Goal: Find specific page/section

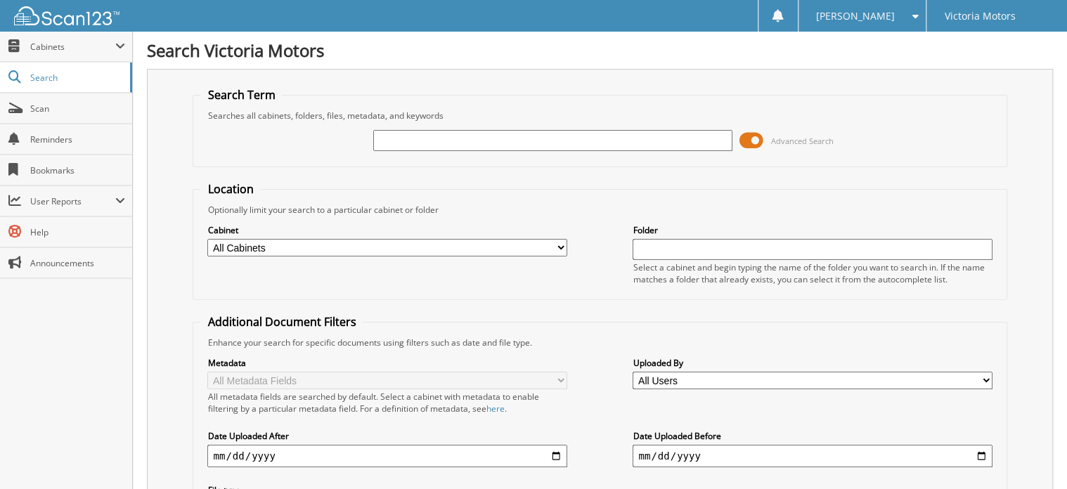
click at [444, 139] on input "text" at bounding box center [552, 140] width 359 height 21
type input "233070"
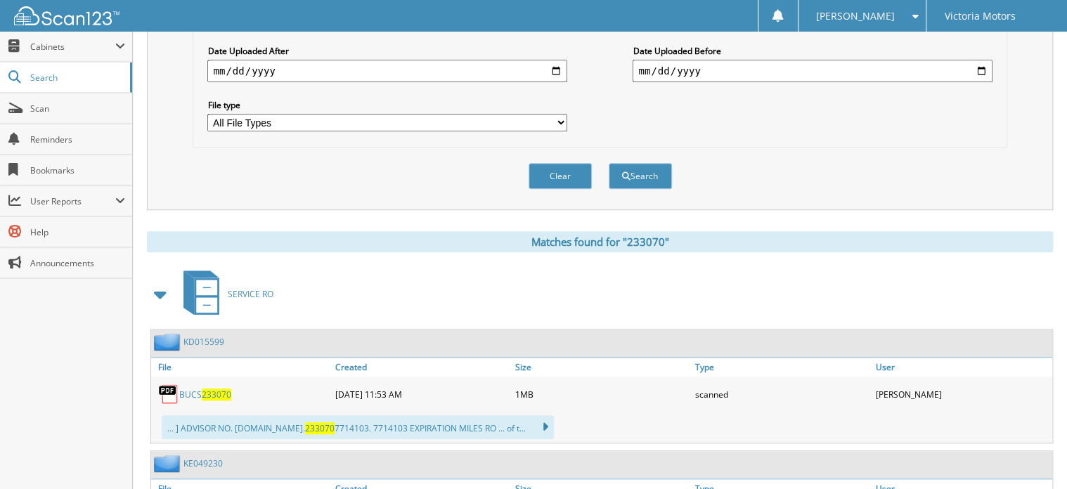
scroll to position [450, 0]
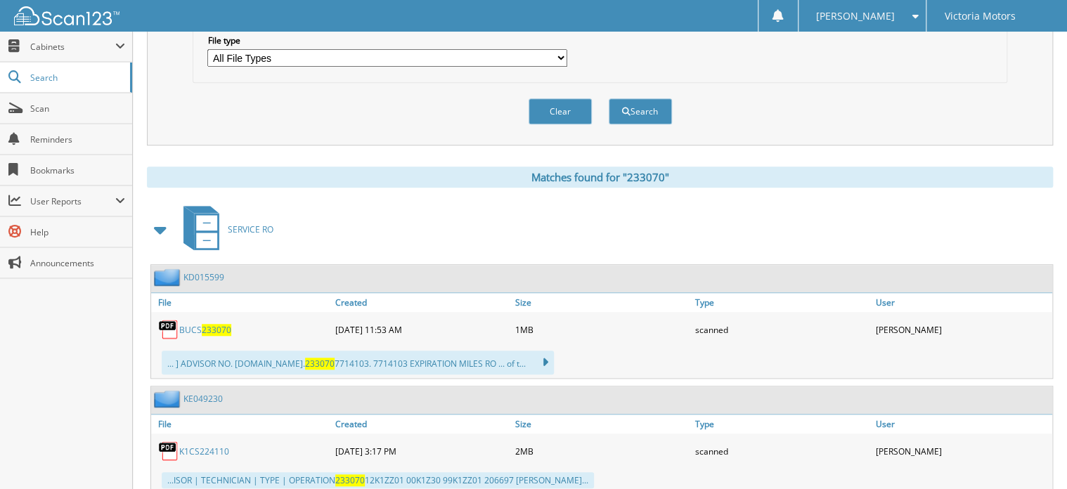
click at [221, 324] on span "233070" at bounding box center [217, 330] width 30 height 12
